Goal: Task Accomplishment & Management: Manage account settings

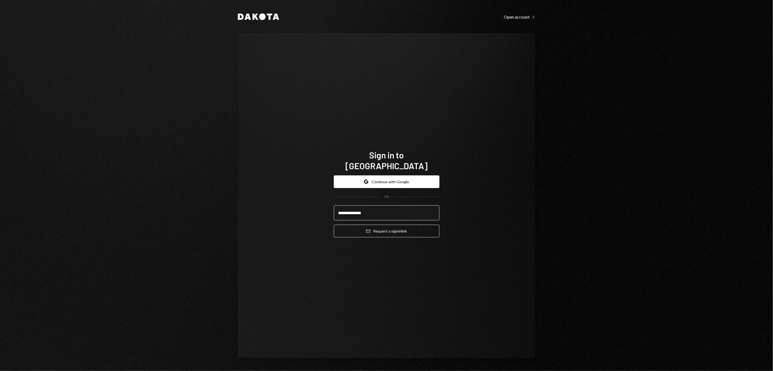
type input "**********"
click at [359, 227] on button "Email Request a sign in link" at bounding box center [387, 231] width 106 height 13
